Goal: Check status

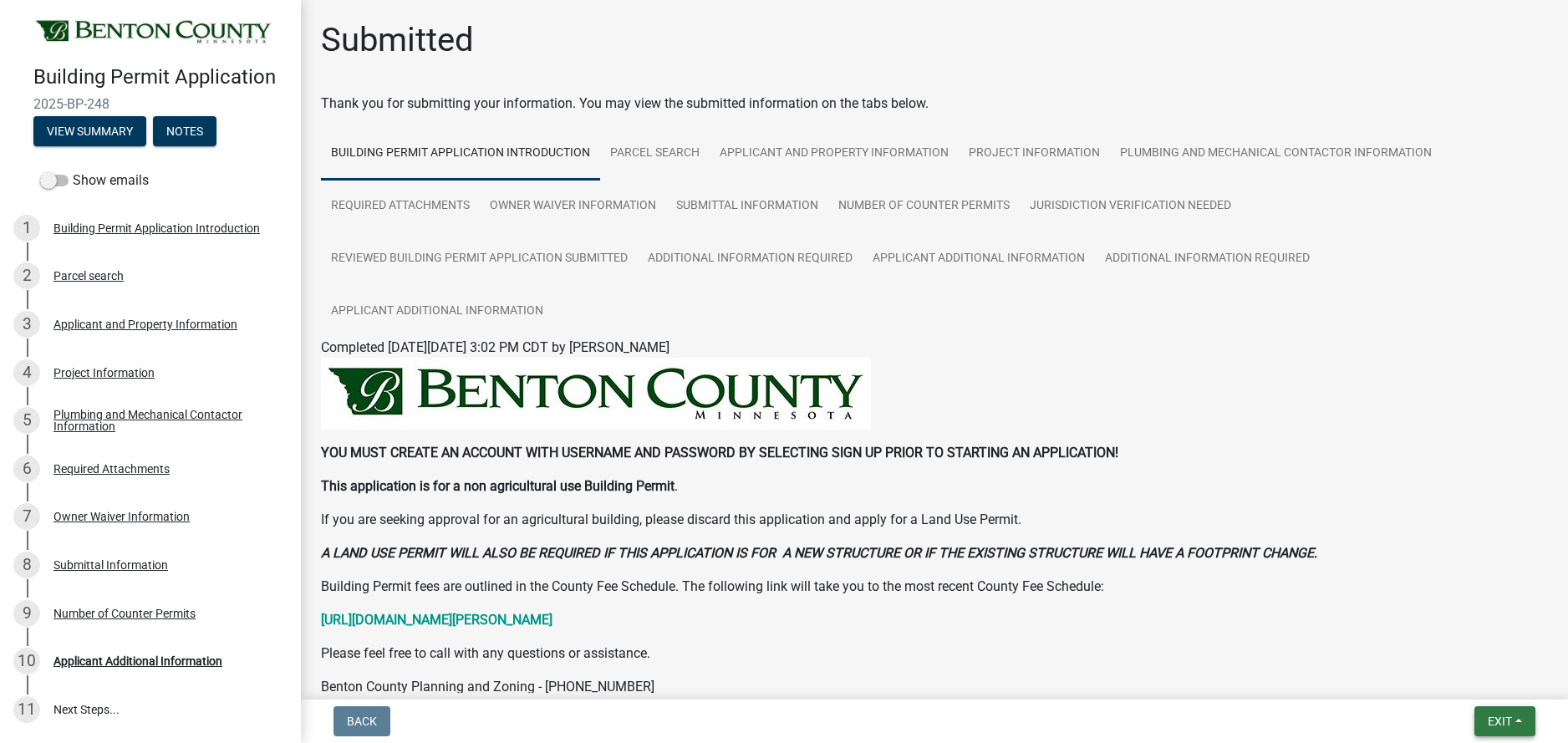
click at [1499, 723] on span "Exit" at bounding box center [1499, 720] width 24 height 13
click at [1445, 679] on button "Save & Exit" at bounding box center [1468, 678] width 134 height 40
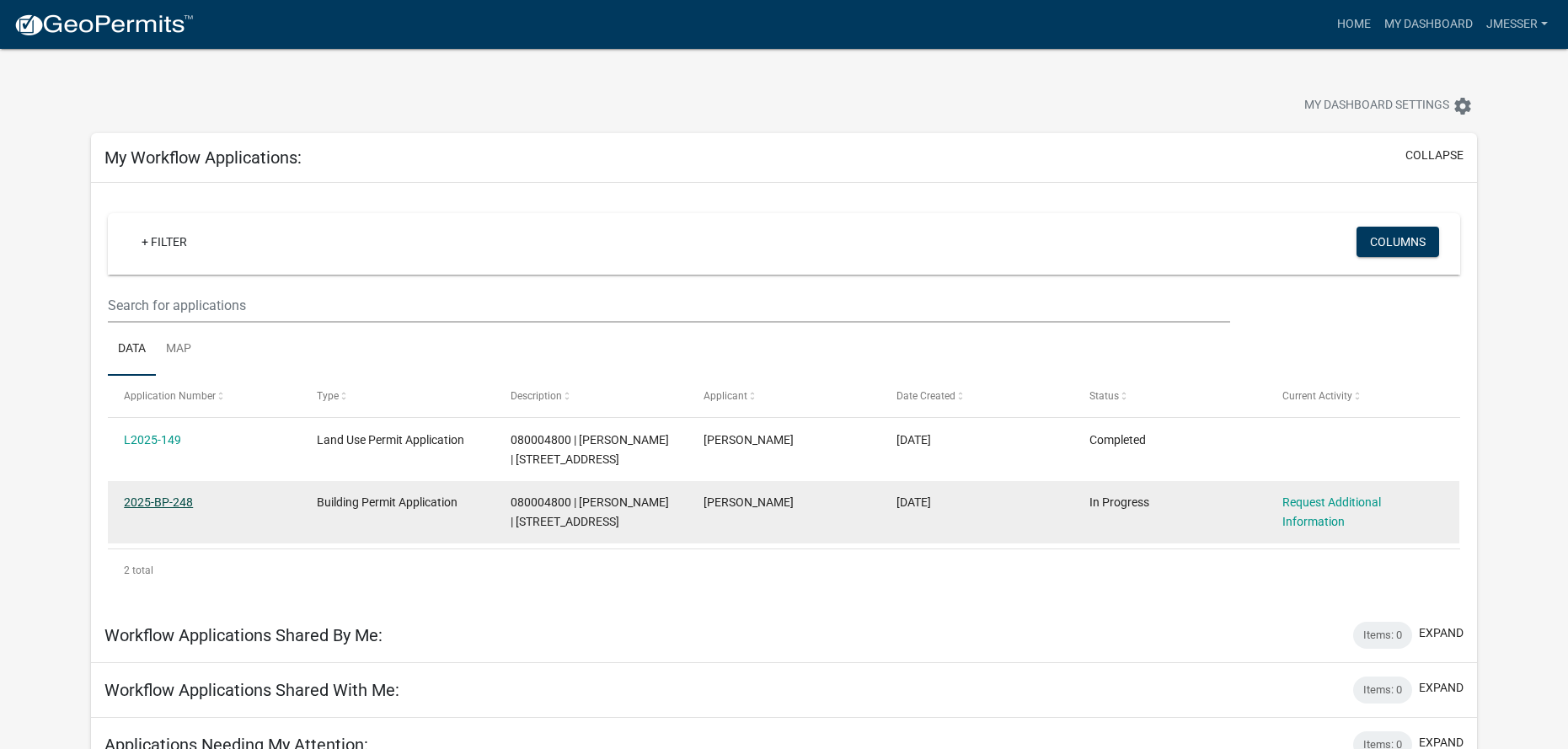
click at [158, 497] on link "2025-BP-248" at bounding box center [158, 502] width 69 height 13
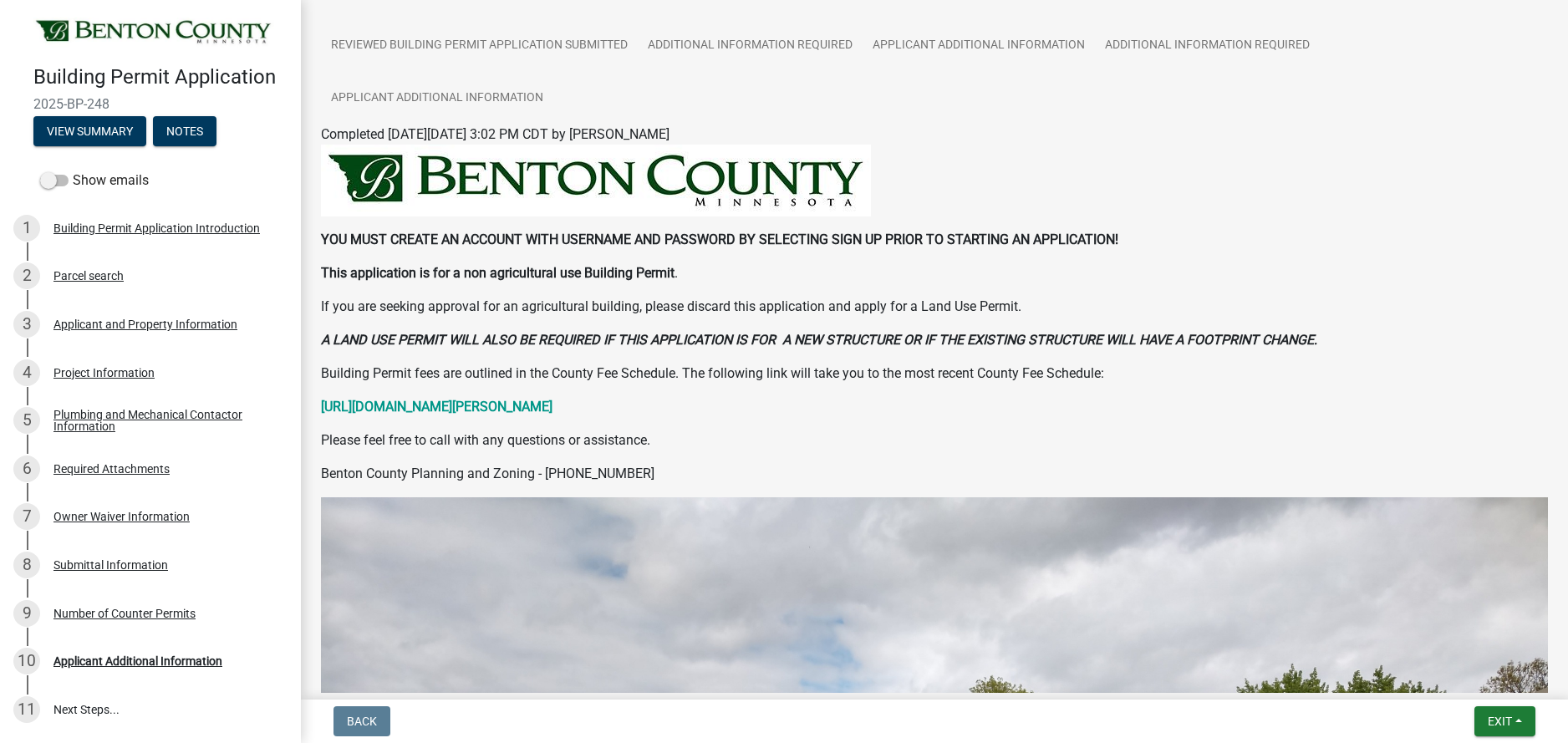
scroll to position [251, 0]
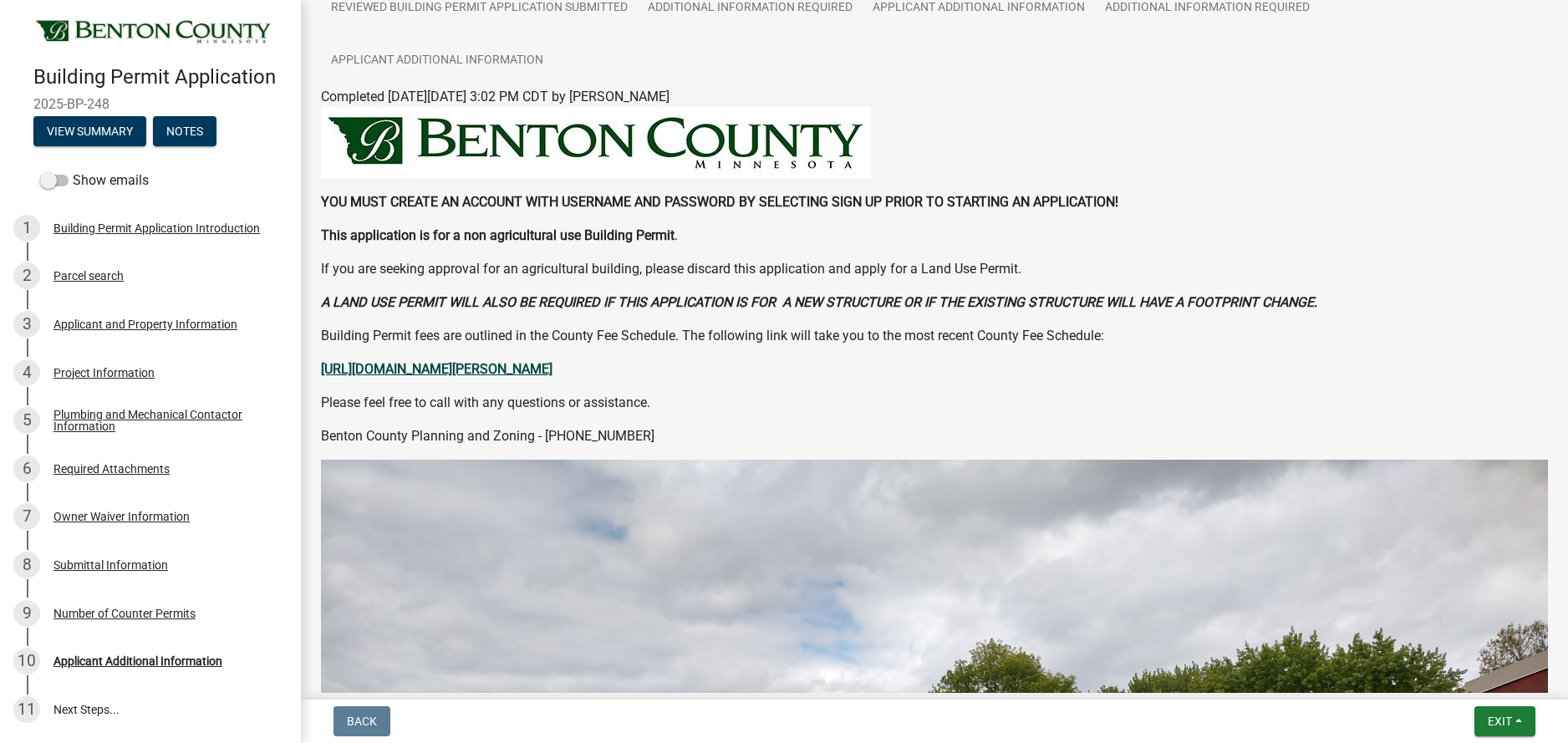
click at [553, 372] on strong "[URL][DOMAIN_NAME][PERSON_NAME]" at bounding box center [437, 369] width 231 height 16
